Goal: Information Seeking & Learning: Learn about a topic

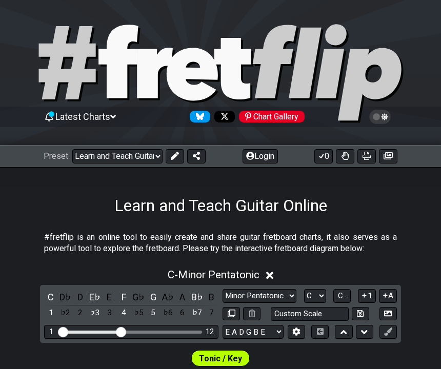
select select "/initial-preset"
select select "C"
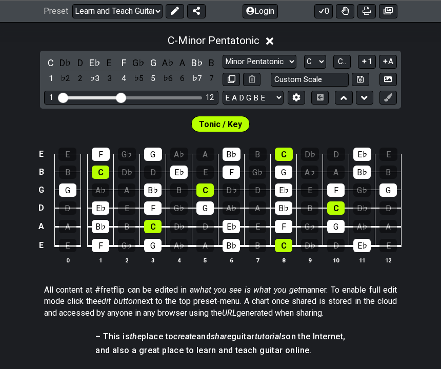
scroll to position [235, 0]
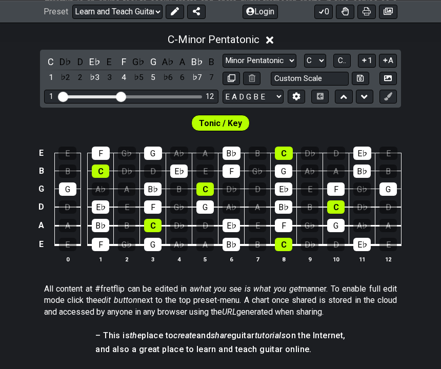
click at [323, 80] on input "Custom Scale" at bounding box center [310, 79] width 78 height 14
click at [287, 62] on select "Minor Pentatonic Click to edit Minor Pentatonic Major Pentatonic Minor Blues Ma…" at bounding box center [260, 61] width 74 height 14
type input "Custom Scale"
select select "Major Pentatonic"
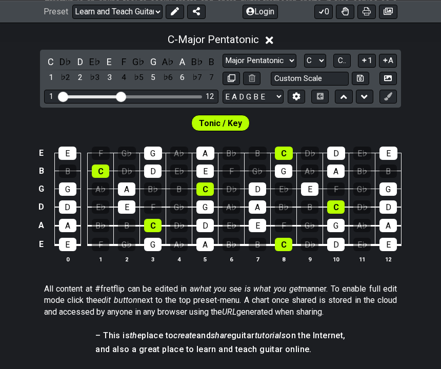
click at [335, 77] on input "Custom Scale" at bounding box center [310, 79] width 78 height 14
click at [325, 58] on select "A♭ A A♯ B♭ B C C♯ D♭ D D♯ E♭ E F F♯ G♭ G G♯" at bounding box center [315, 61] width 22 height 14
type input "Custom Scale"
select select "A"
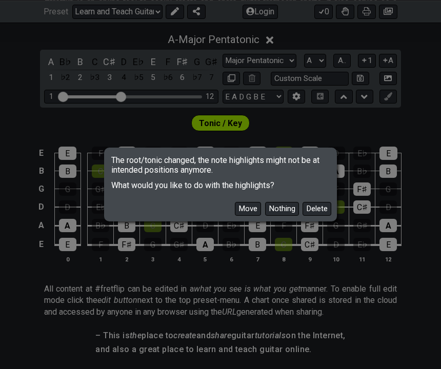
click at [282, 216] on button "Nothing" at bounding box center [282, 209] width 34 height 14
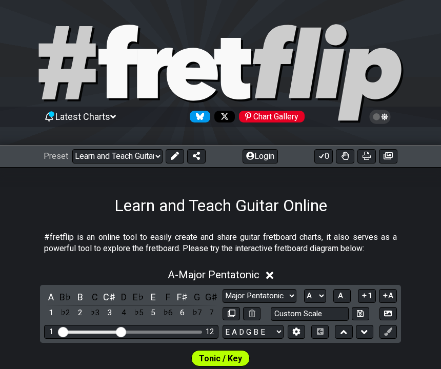
scroll to position [24, 0]
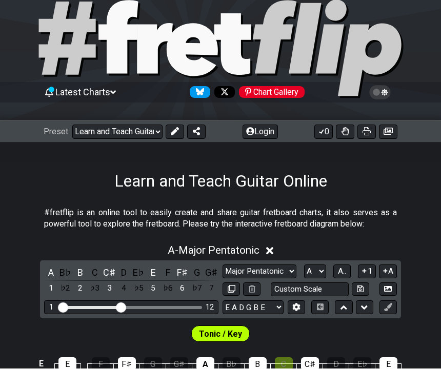
click at [154, 132] on select "Welcome to #fretflip! Learn and Teach Guitar Online Custom Preset Minor Pentato…" at bounding box center [117, 132] width 90 height 14
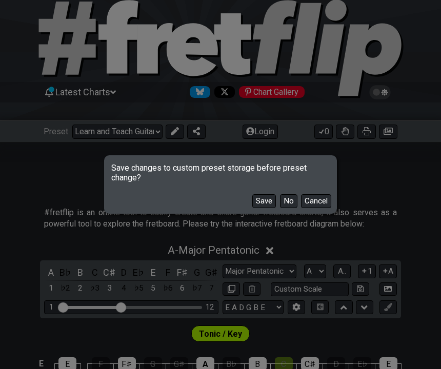
click at [325, 197] on button "Cancel" at bounding box center [316, 201] width 30 height 14
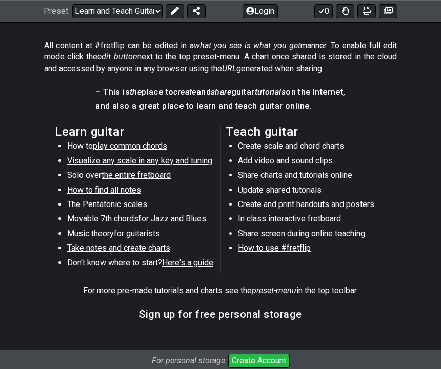
scroll to position [480, 0]
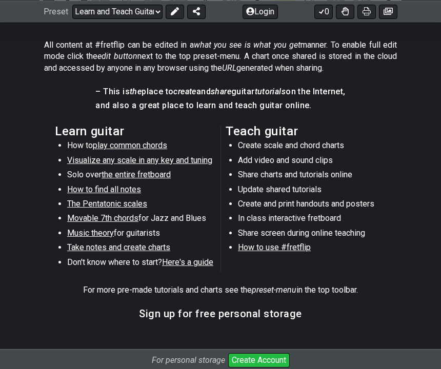
click at [131, 203] on span "The Pentatonic scales" at bounding box center [107, 204] width 80 height 10
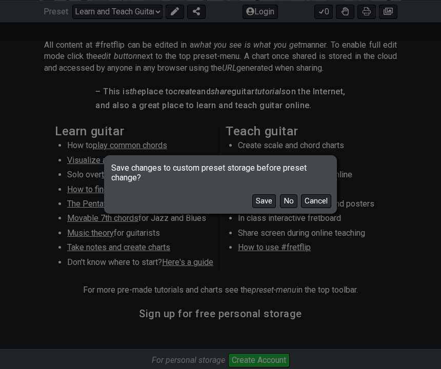
click at [287, 208] on button "No" at bounding box center [288, 201] width 17 height 14
select select "/minor-pentatonic"
select select "C"
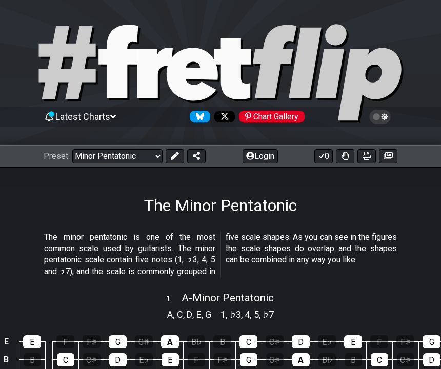
click at [392, 156] on icon at bounding box center [388, 155] width 9 height 7
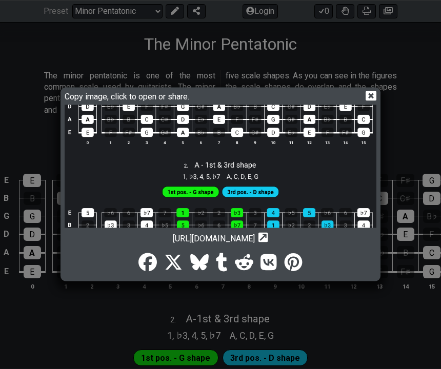
scroll to position [154, 0]
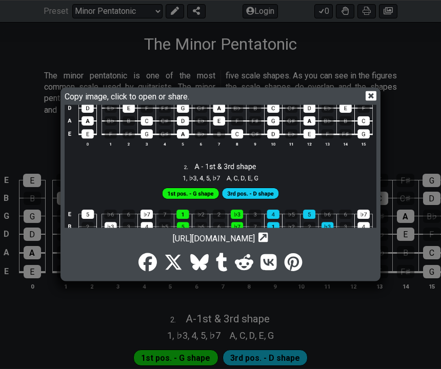
click at [374, 101] on icon at bounding box center [371, 96] width 11 height 10
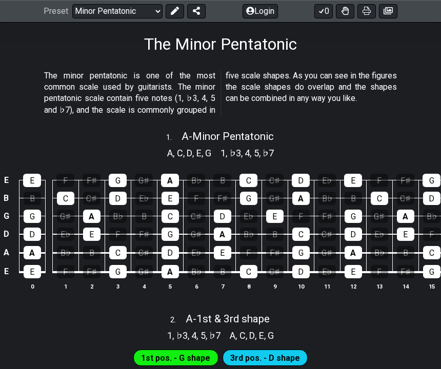
scroll to position [162, 0]
click at [267, 13] on button "Login" at bounding box center [260, 11] width 35 height 14
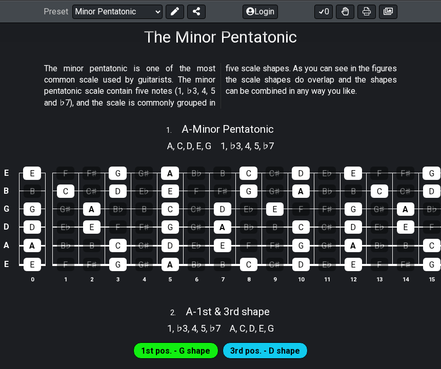
scroll to position [190, 0]
